Goal: Information Seeking & Learning: Understand process/instructions

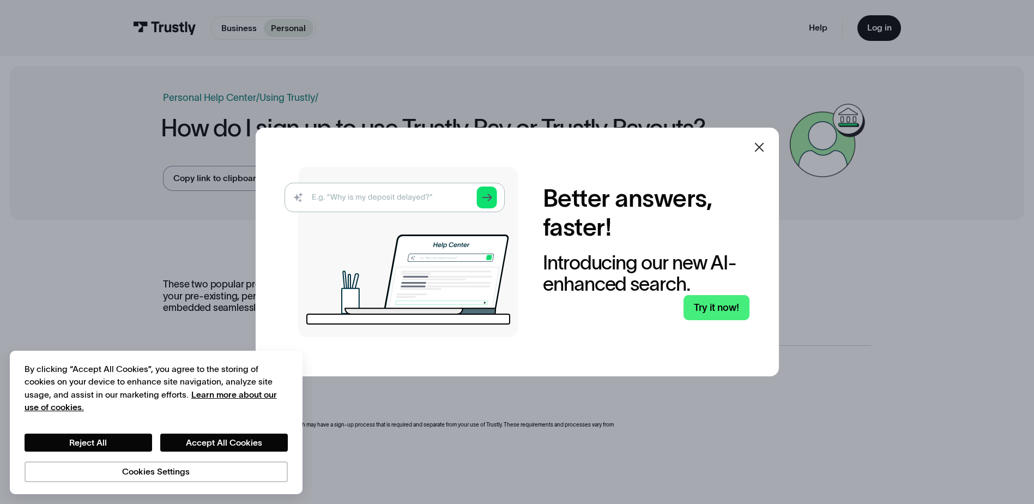
click at [762, 144] on icon at bounding box center [759, 147] width 13 height 13
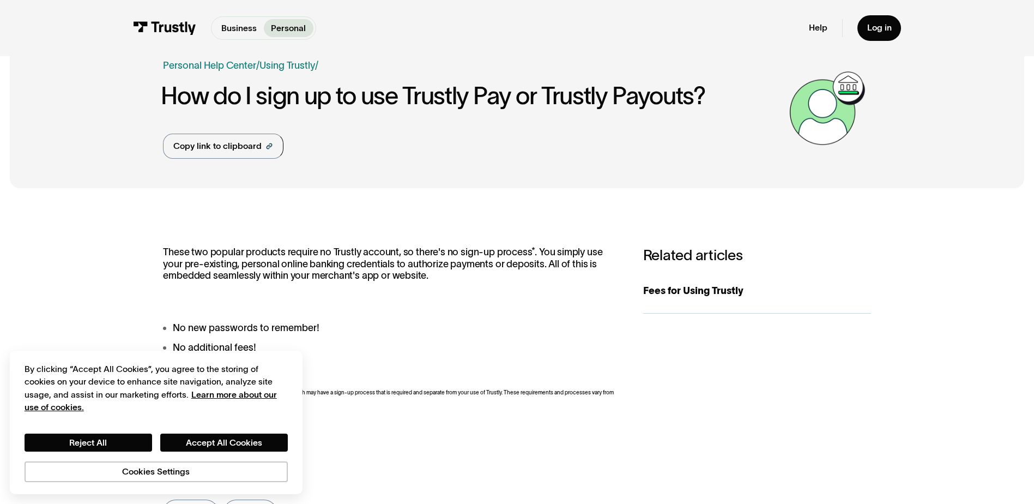
scroll to position [54, 0]
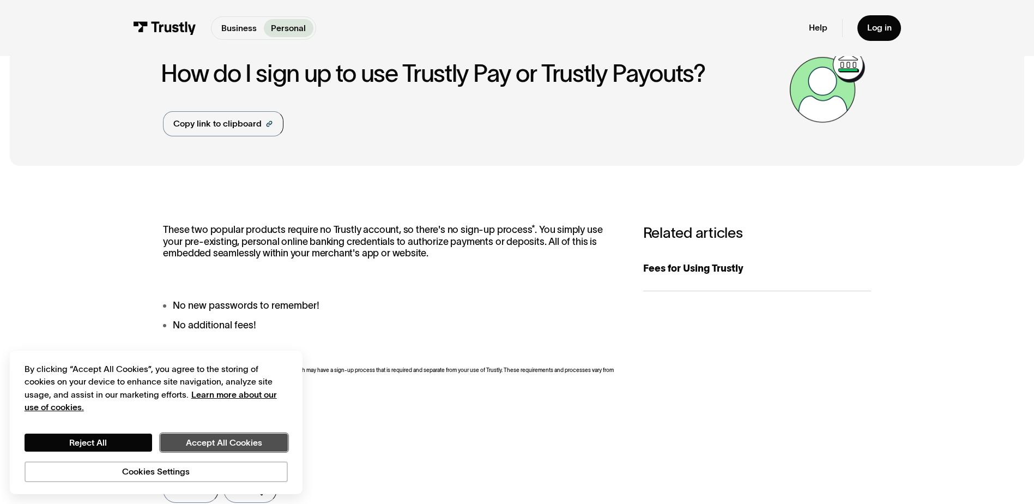
click at [189, 447] on button "Accept All Cookies" at bounding box center [224, 442] width 128 height 19
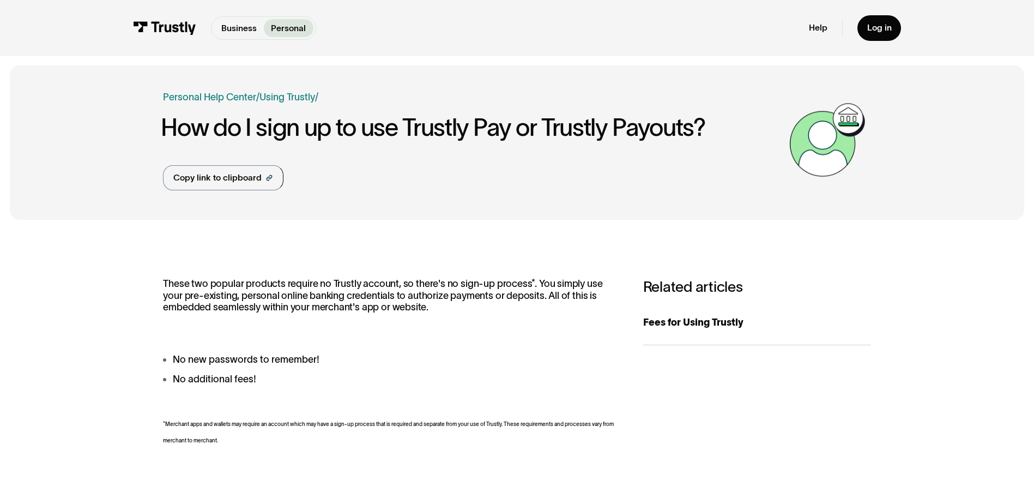
scroll to position [0, 0]
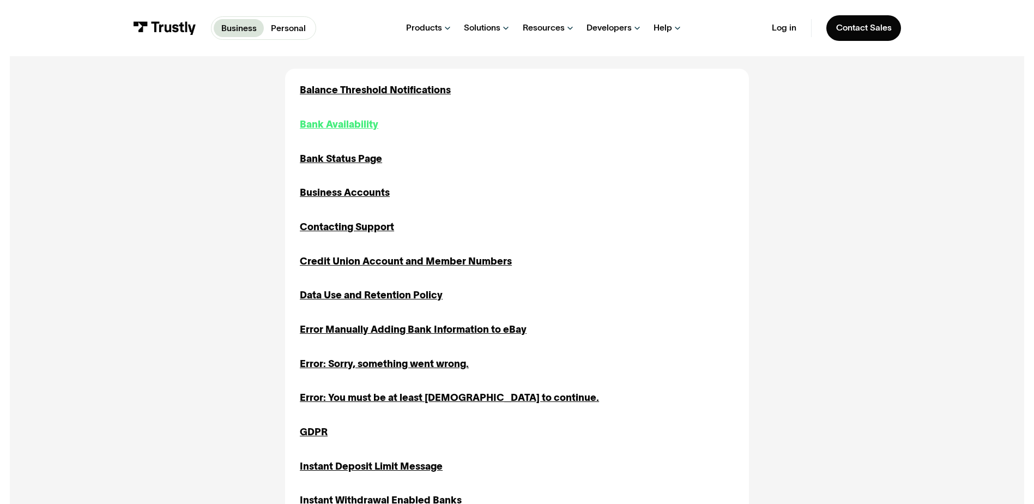
scroll to position [381, 0]
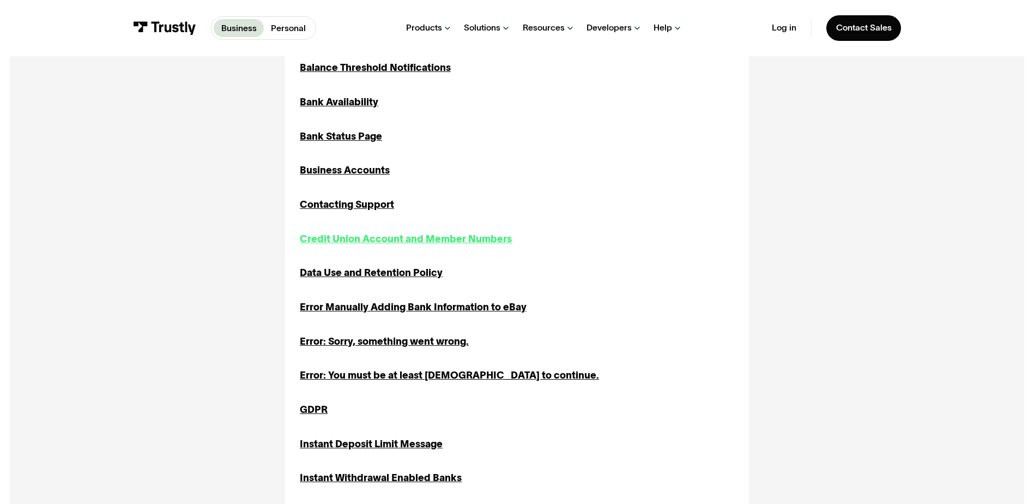
click at [408, 243] on div "Credit Union Account and Member Numbers" at bounding box center [406, 239] width 212 height 15
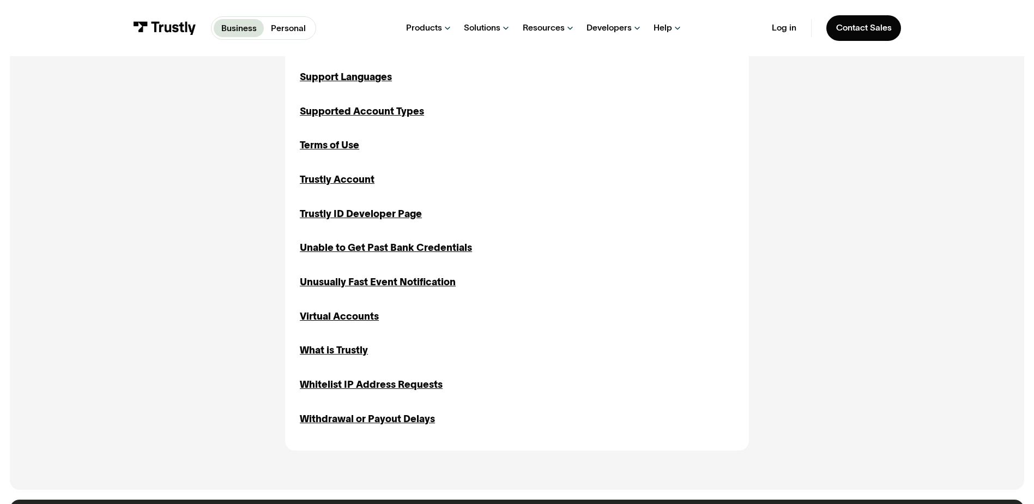
scroll to position [1199, 0]
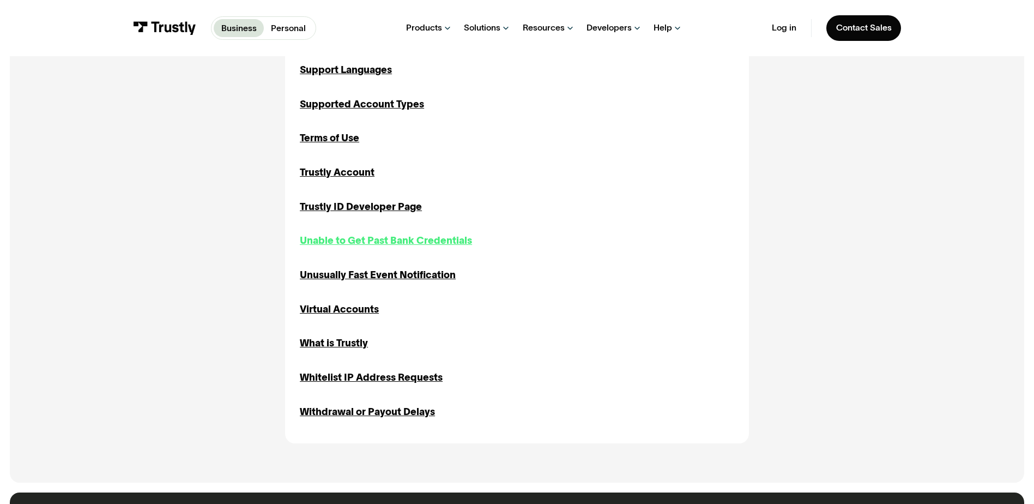
click at [407, 245] on div "Unable to Get Past Bank Credentials" at bounding box center [386, 240] width 172 height 15
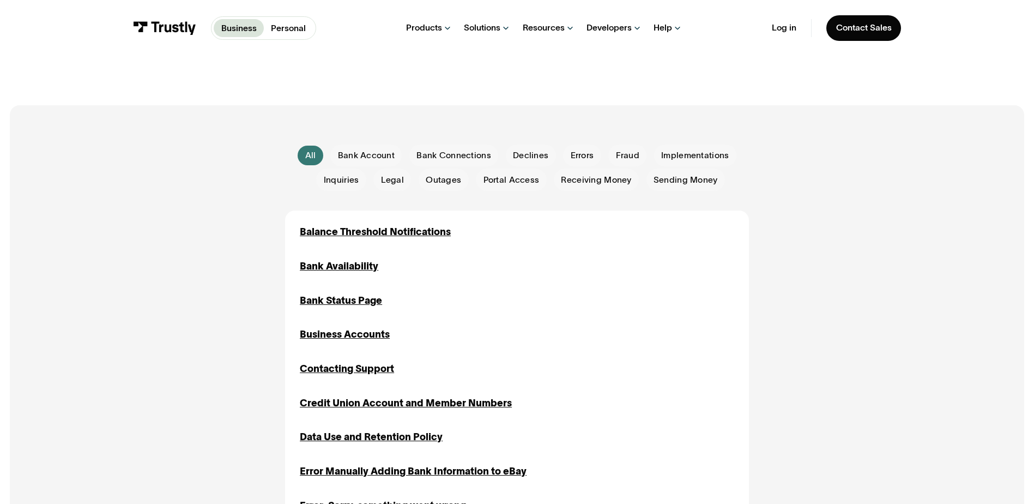
scroll to position [217, 0]
click at [329, 266] on div "Bank Availability" at bounding box center [339, 266] width 78 height 15
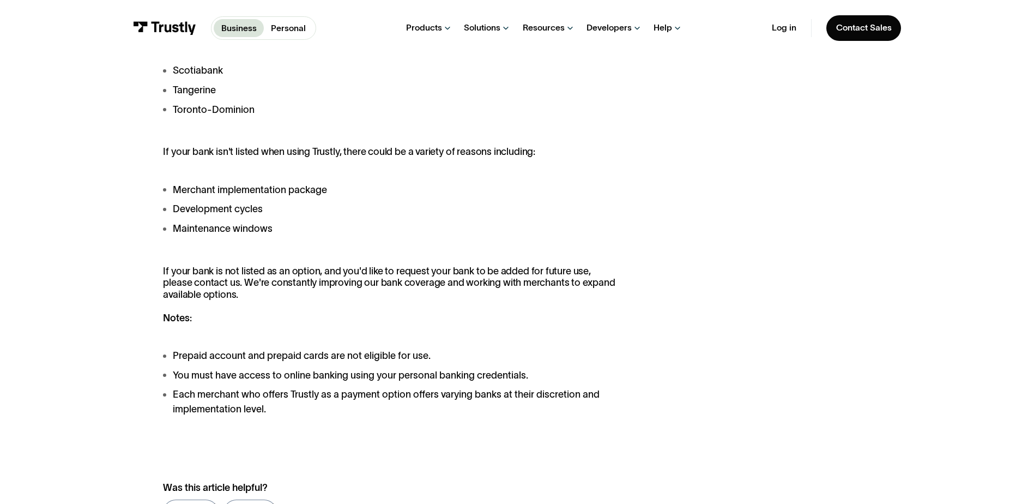
scroll to position [926, 0]
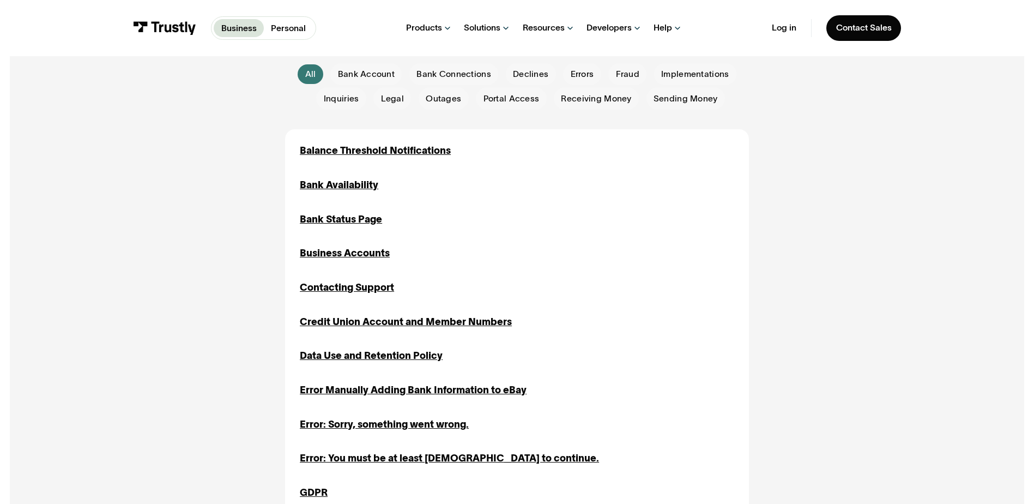
scroll to position [326, 0]
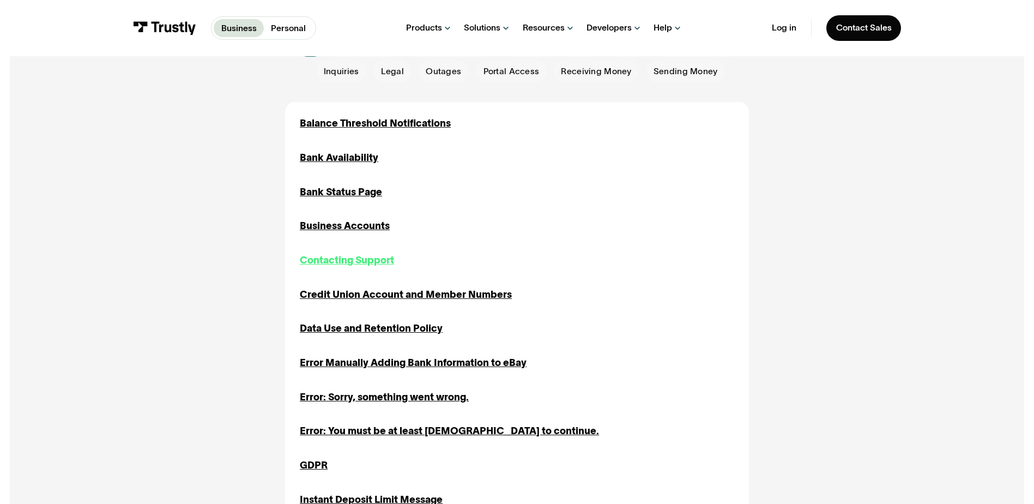
click at [372, 262] on div "Contacting Support" at bounding box center [347, 260] width 94 height 15
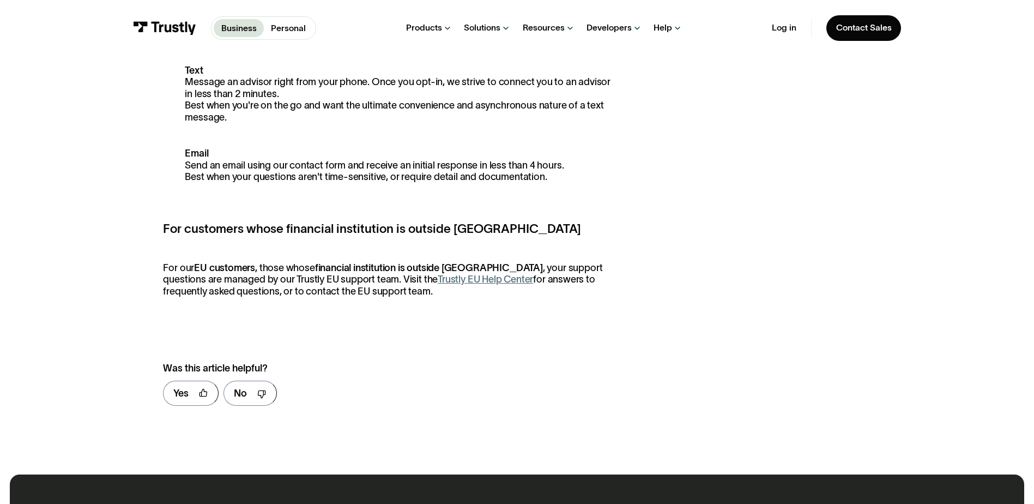
scroll to position [436, 0]
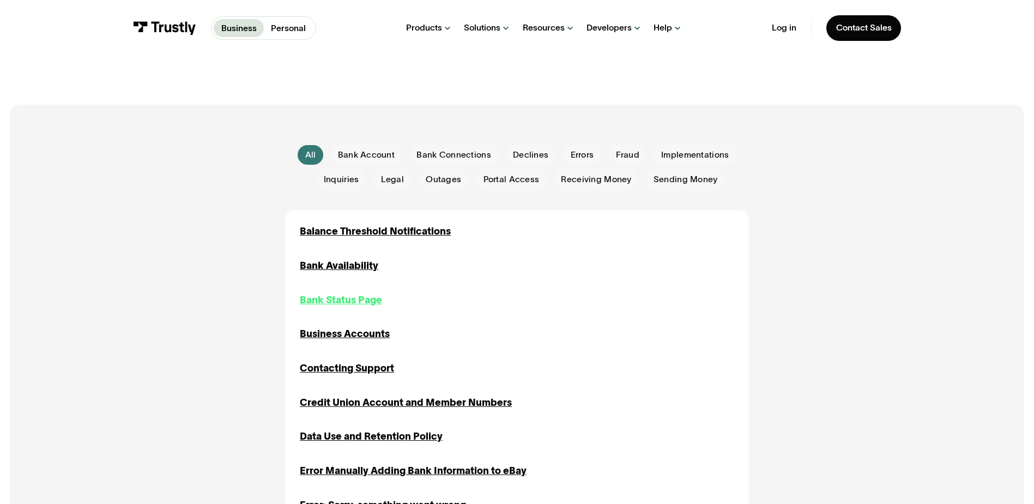
scroll to position [272, 0]
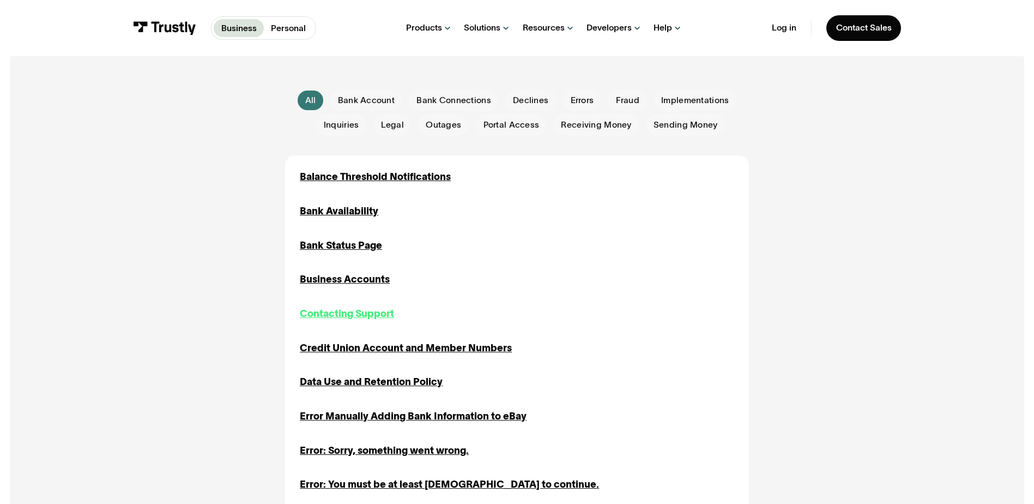
click at [361, 314] on div "Contacting Support" at bounding box center [347, 313] width 94 height 15
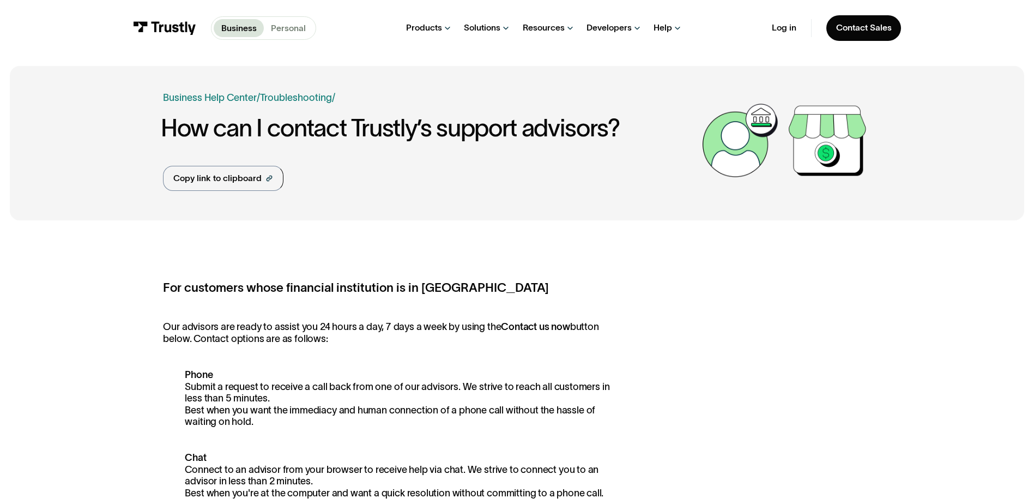
click at [284, 28] on p "Personal" at bounding box center [288, 28] width 35 height 13
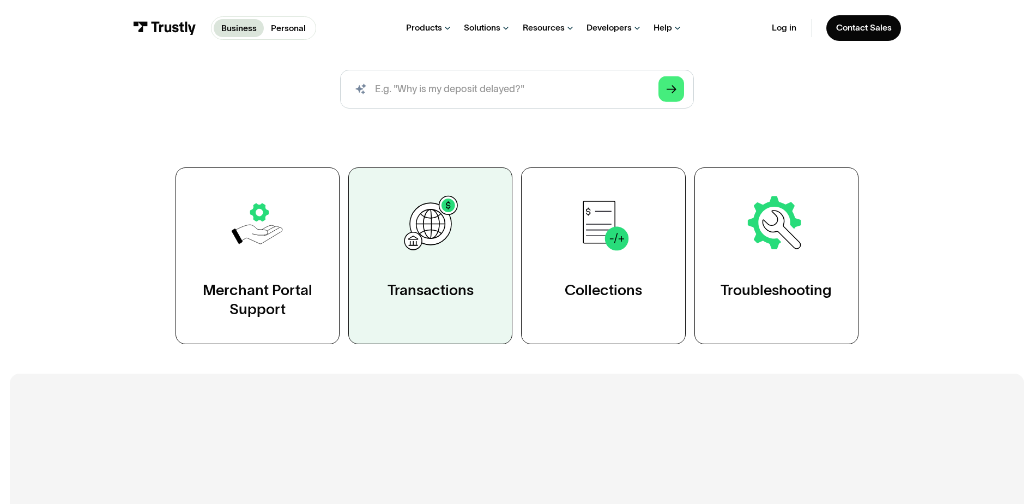
scroll to position [163, 0]
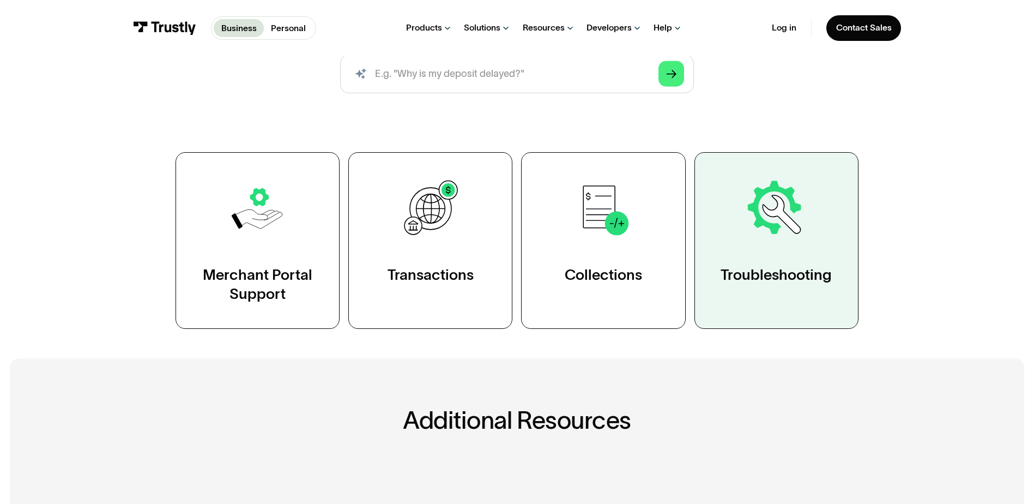
click at [825, 270] on div "Troubleshooting" at bounding box center [775, 275] width 111 height 20
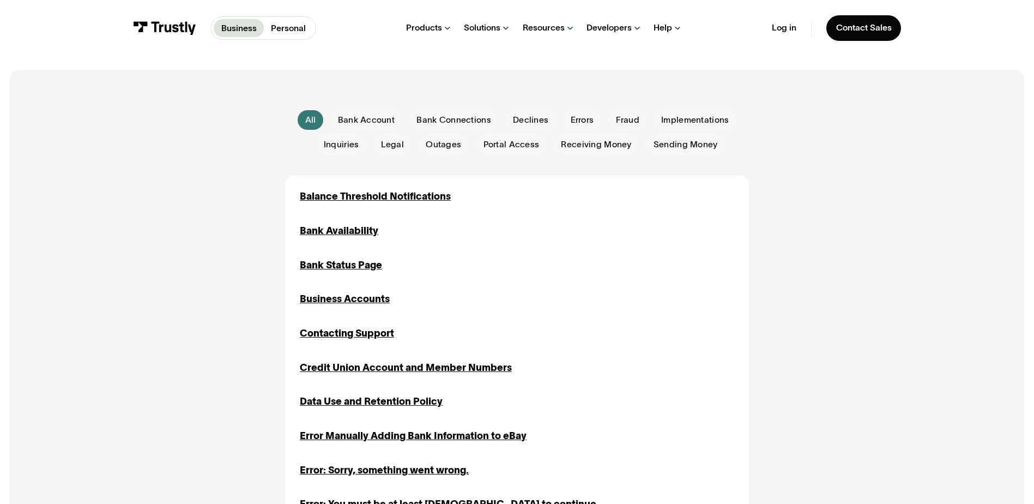
scroll to position [272, 0]
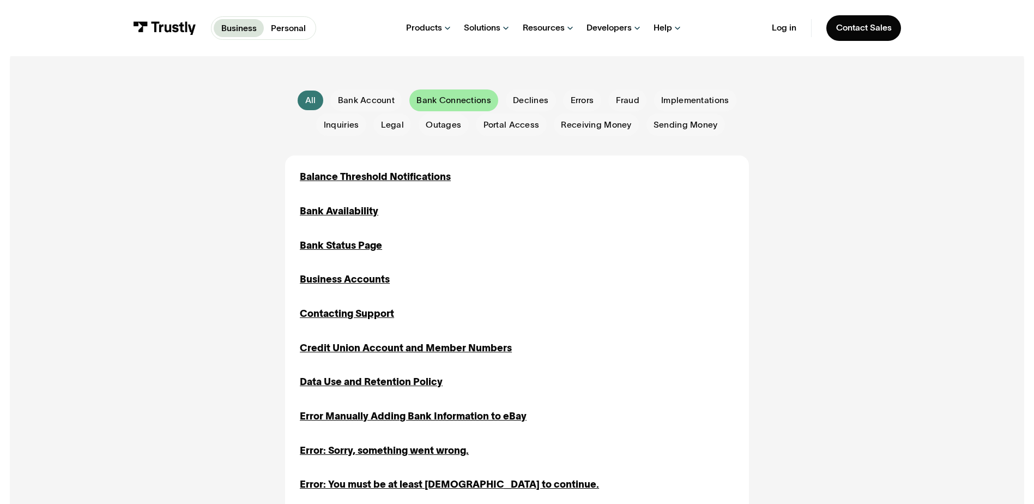
click at [457, 95] on div "Email Form" at bounding box center [453, 100] width 89 height 22
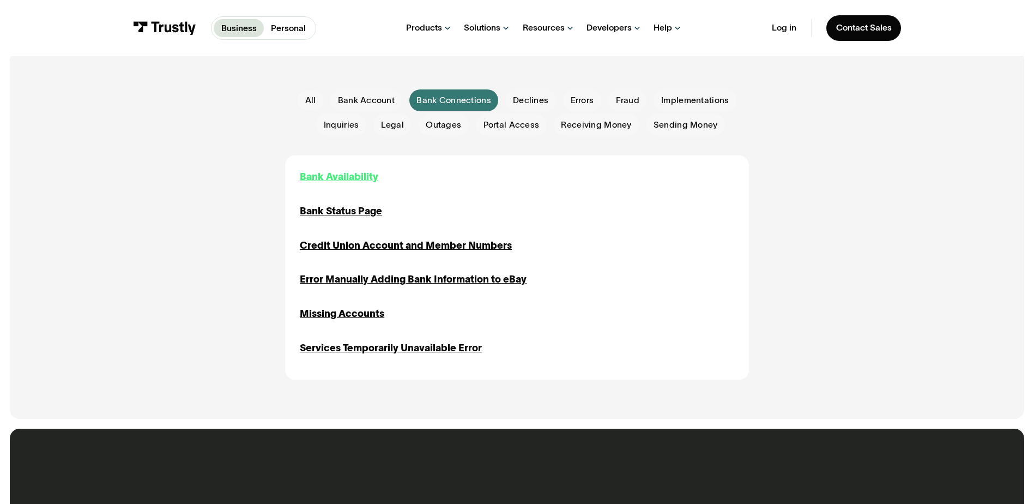
click at [344, 179] on div "Bank Availability" at bounding box center [339, 176] width 78 height 15
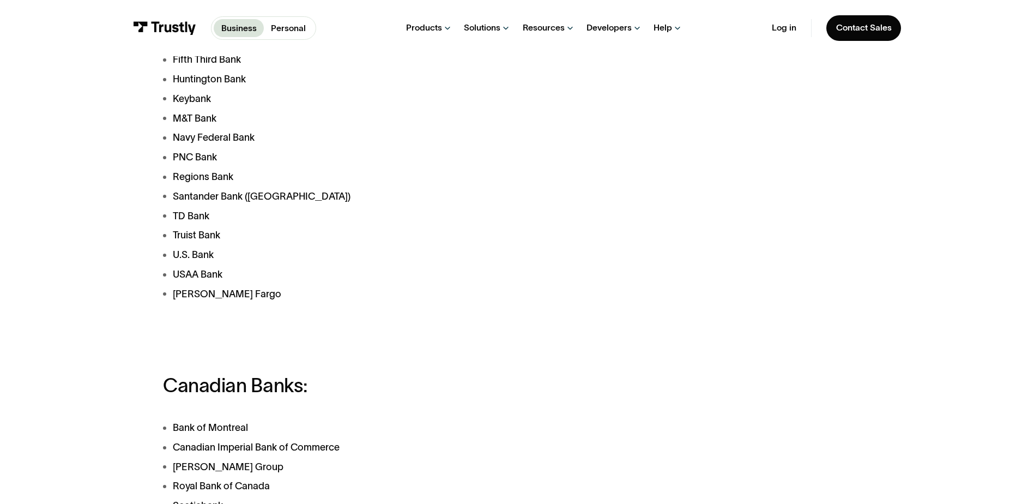
scroll to position [218, 0]
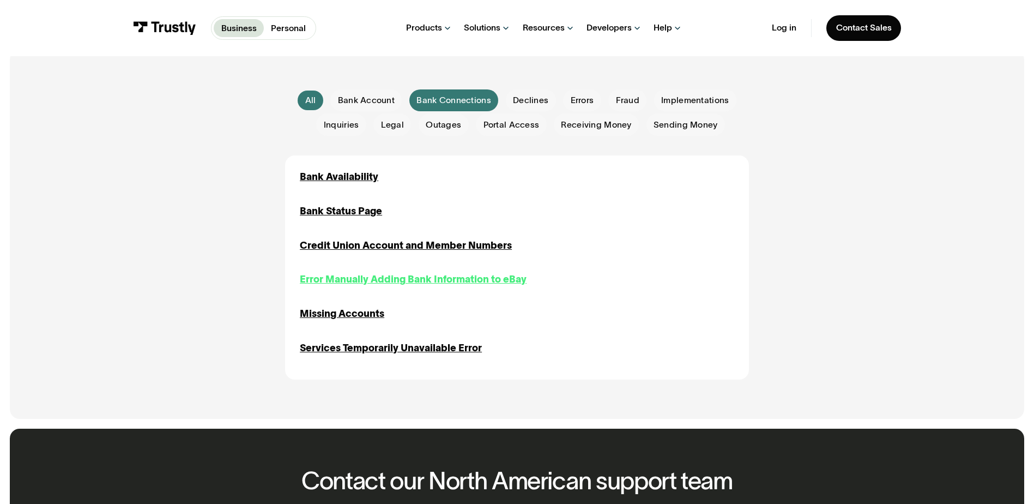
click at [484, 283] on div "Error Manually Adding Bank Information to eBay" at bounding box center [413, 279] width 227 height 15
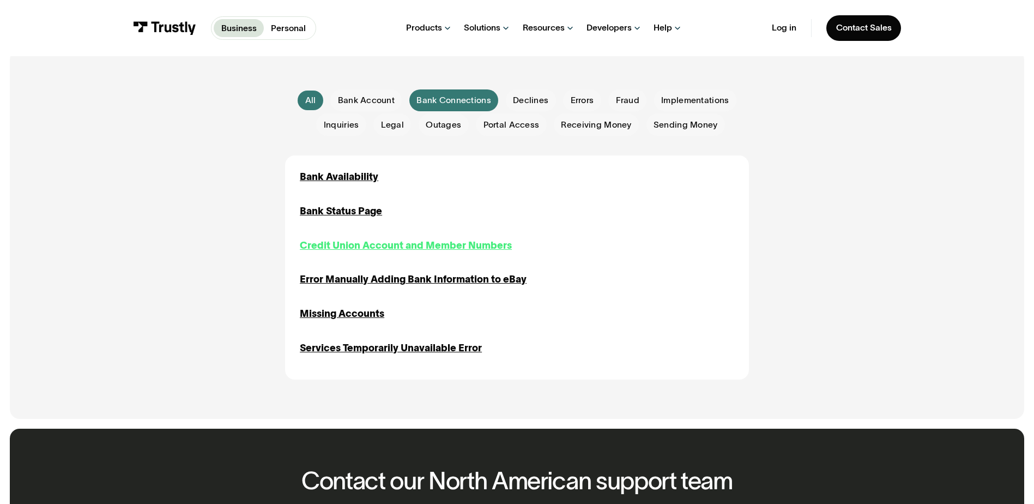
click at [361, 243] on div "Credit Union Account and Member Numbers" at bounding box center [406, 245] width 212 height 15
click at [341, 212] on div "Bank Status Page" at bounding box center [341, 211] width 82 height 15
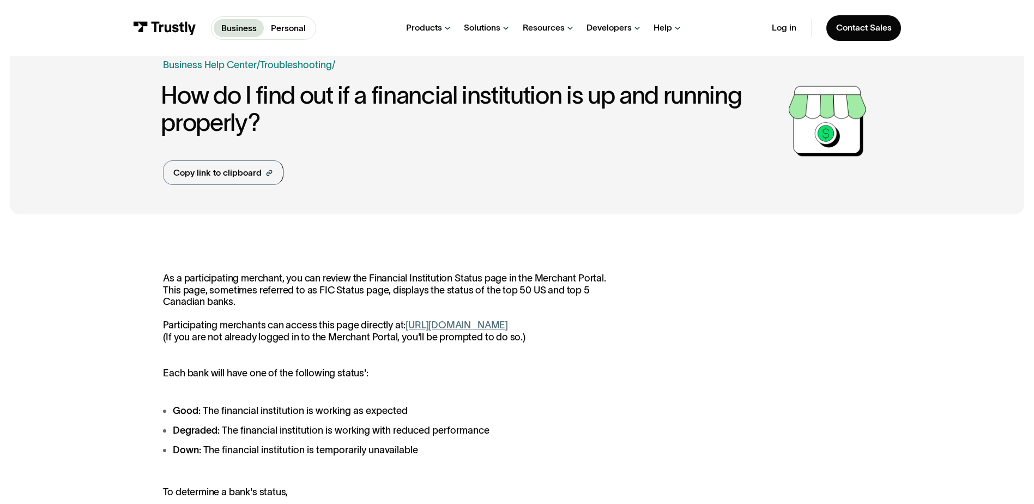
scroll to position [54, 0]
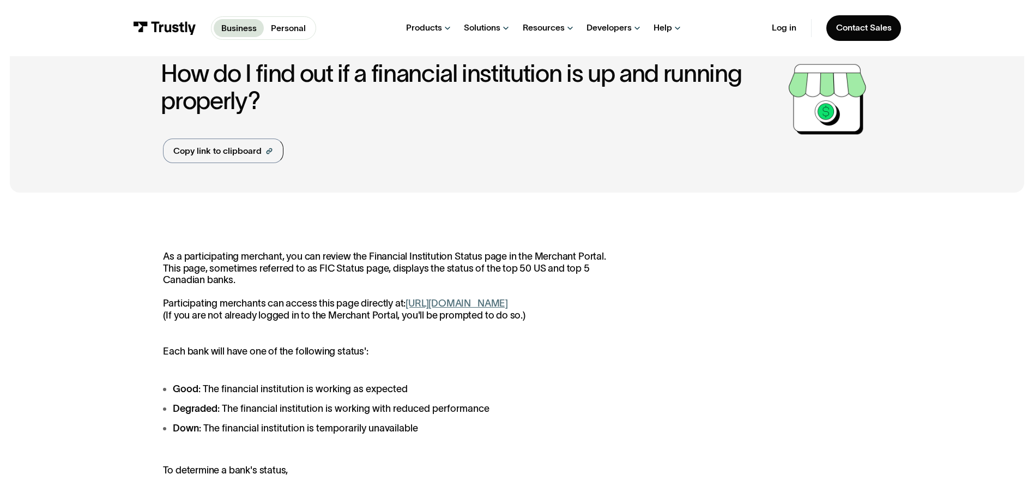
click at [502, 304] on link "https://paywithmybank.com/merchant-portal/fi_status" at bounding box center [456, 303] width 102 height 11
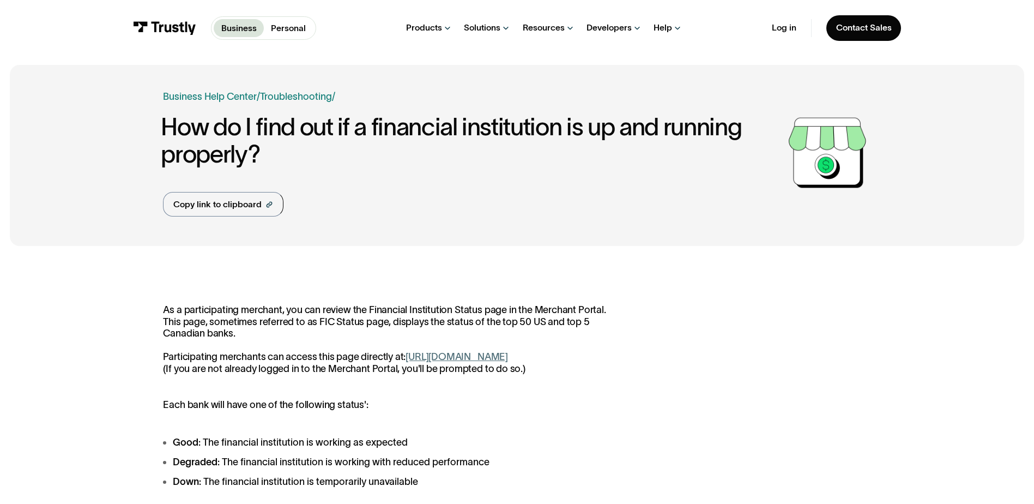
scroll to position [0, 0]
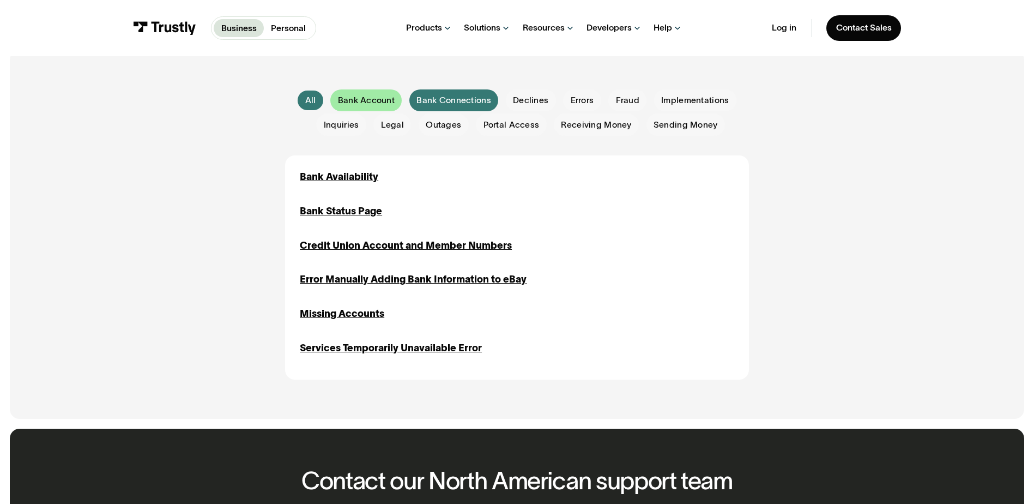
click at [370, 110] on div "Email Form" at bounding box center [365, 100] width 71 height 22
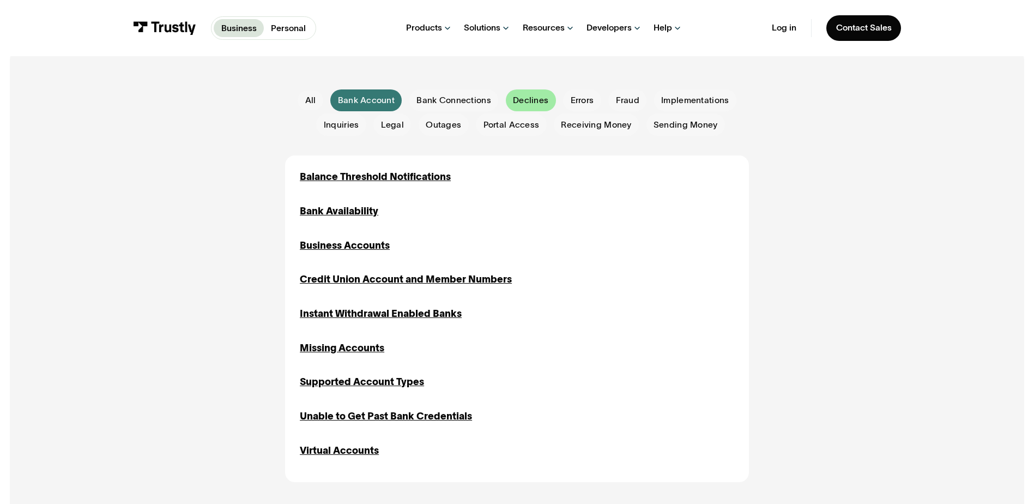
click at [532, 101] on span "Declines" at bounding box center [530, 100] width 35 height 12
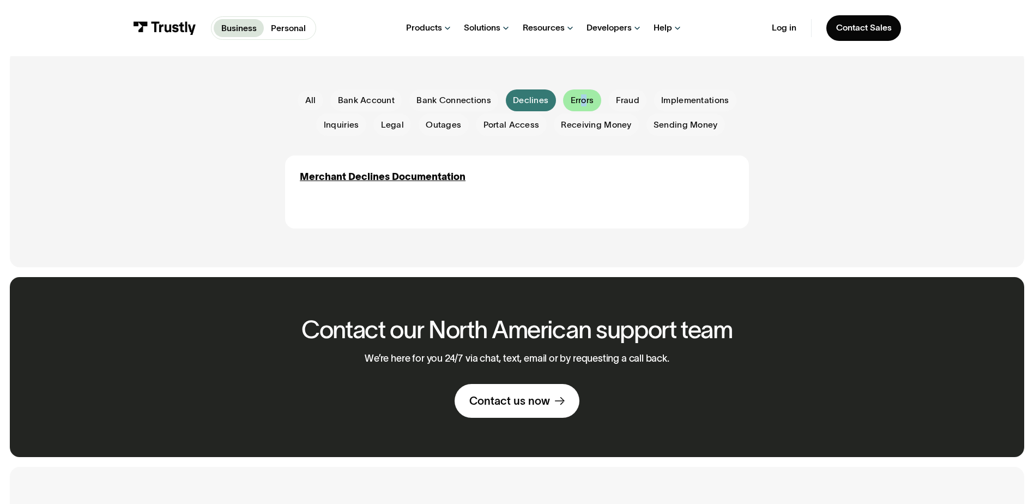
click at [584, 98] on span "Errors" at bounding box center [582, 100] width 23 height 12
click at [566, 98] on div "Email Form" at bounding box center [582, 100] width 38 height 22
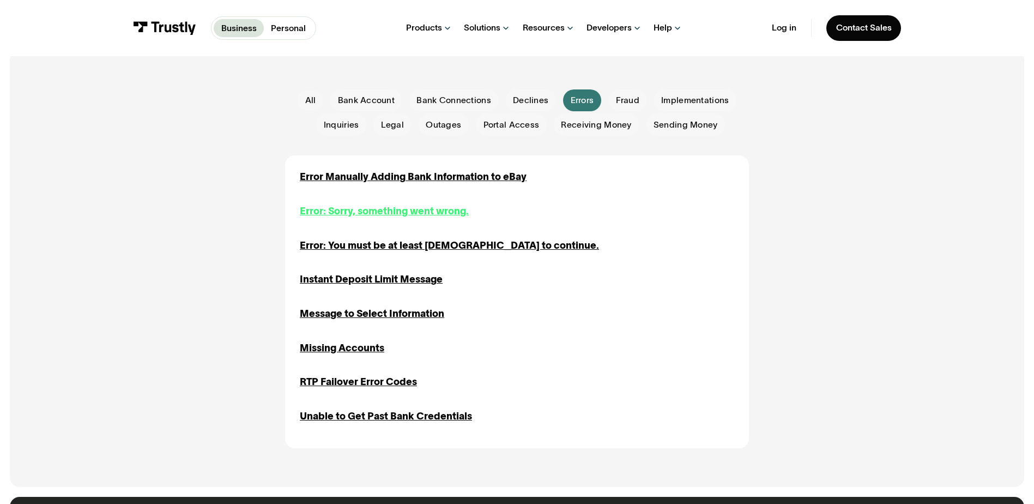
click at [443, 213] on div "Error: Sorry, something went wrong." at bounding box center [384, 211] width 169 height 15
